Goal: Check status: Check status

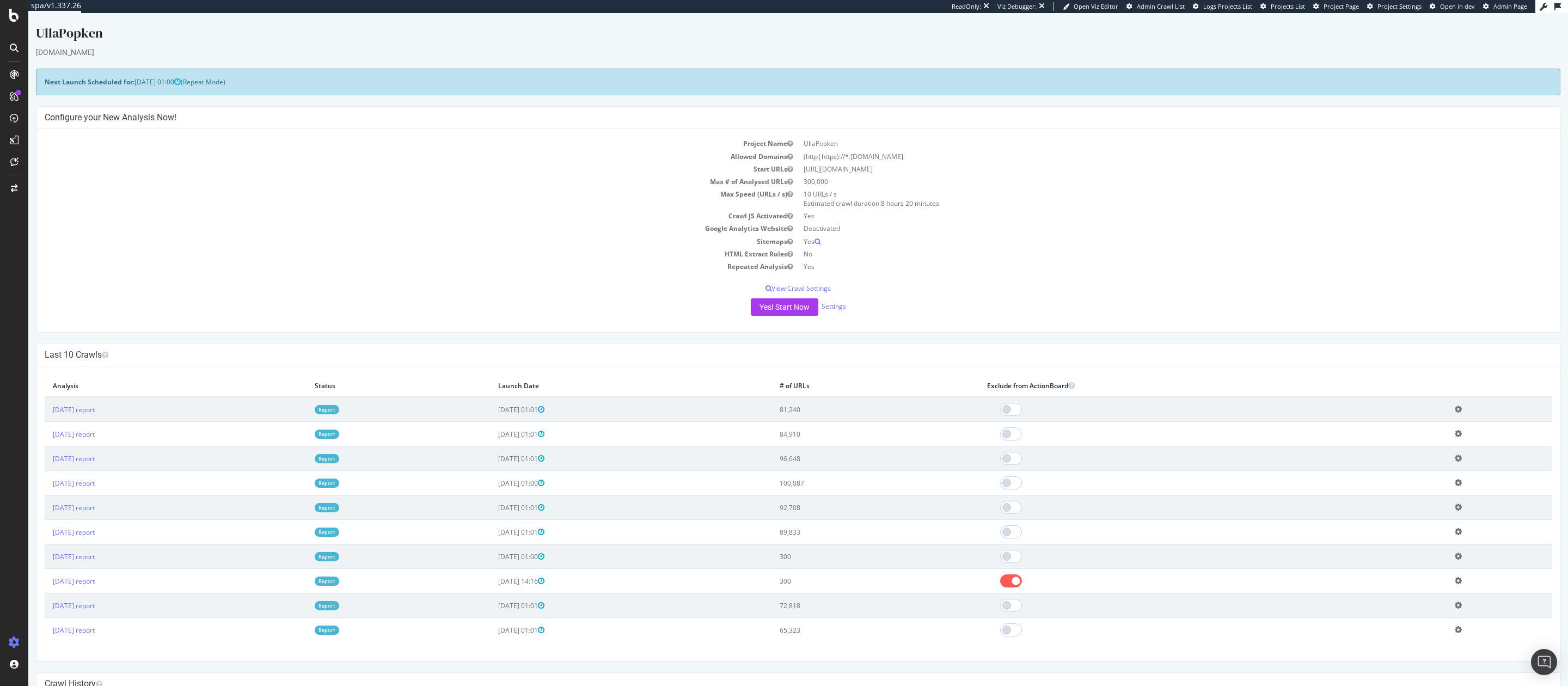
drag, startPoint x: 852, startPoint y: 410, endPoint x: 887, endPoint y: 410, distance: 35.0
click at [887, 410] on td "81,240" at bounding box center [875, 409] width 208 height 25
click at [872, 474] on td "100,087" at bounding box center [875, 483] width 208 height 24
drag, startPoint x: 869, startPoint y: 405, endPoint x: 887, endPoint y: 570, distance: 166.0
click at [887, 570] on tbody "[DATE] report Report [DATE] 01:01 81,240 Add name Delete analysis [DATE] report…" at bounding box center [798, 519] width 1507 height 245
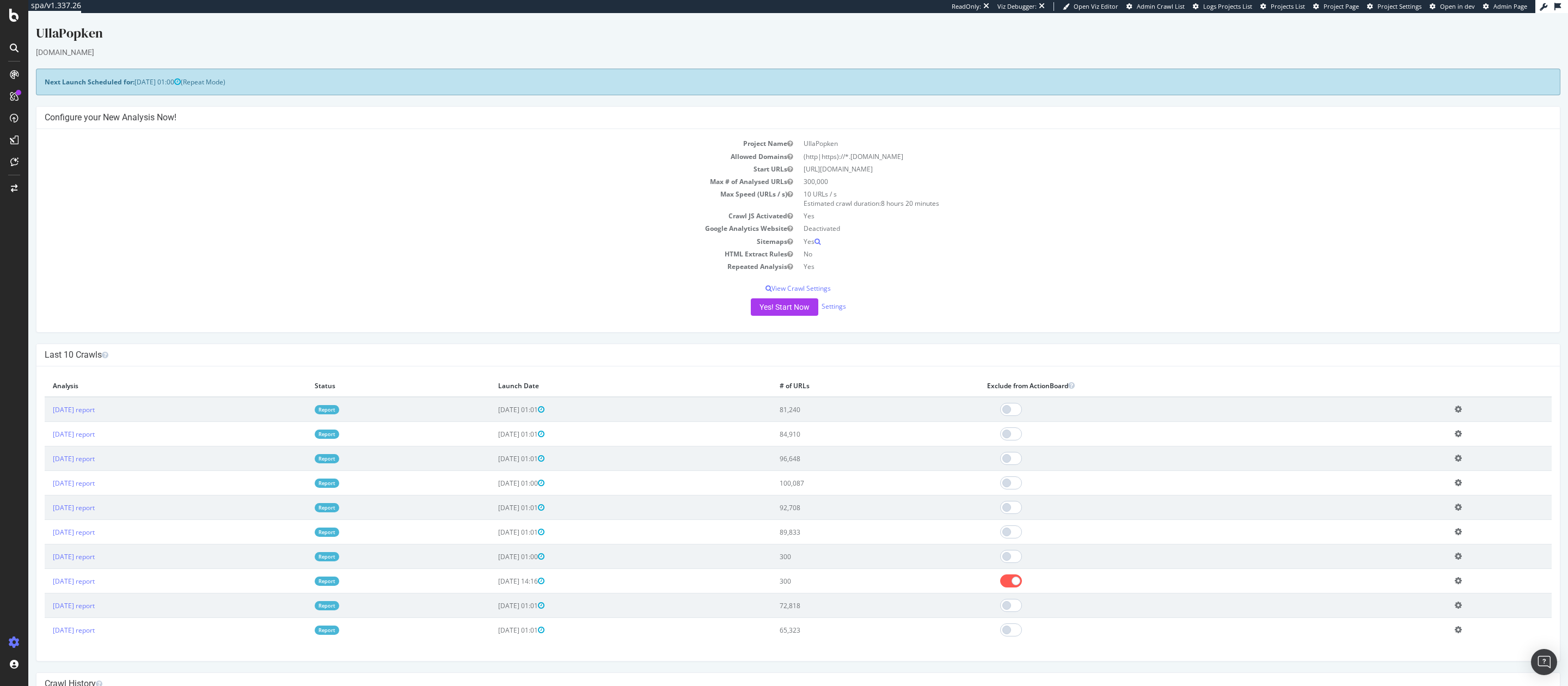
click at [877, 478] on td "100,087" at bounding box center [875, 483] width 208 height 24
click at [61, 164] on div "SpeedWorkers" at bounding box center [65, 166] width 49 height 11
